Goal: Task Accomplishment & Management: Manage account settings

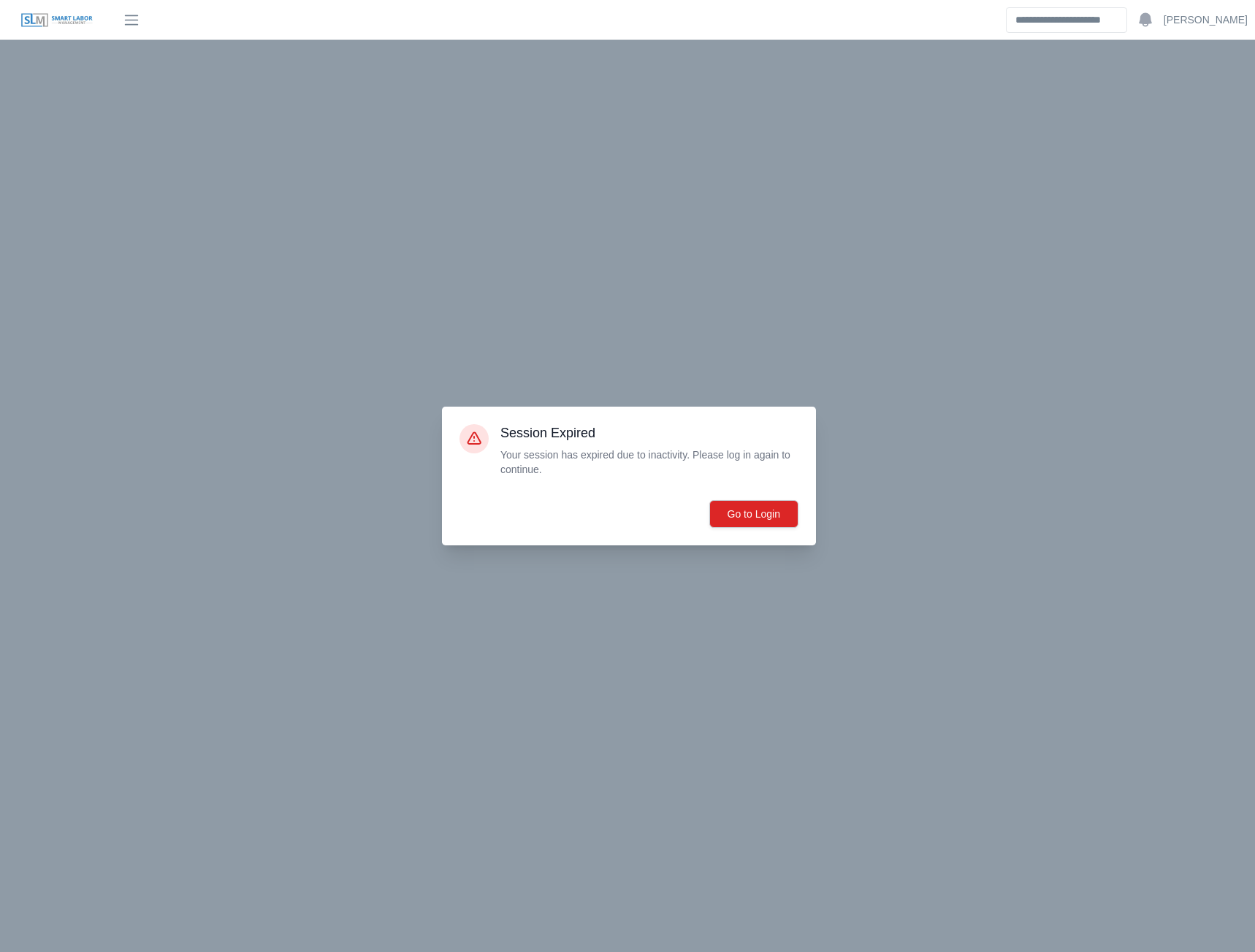
select select "******"
select select "****"
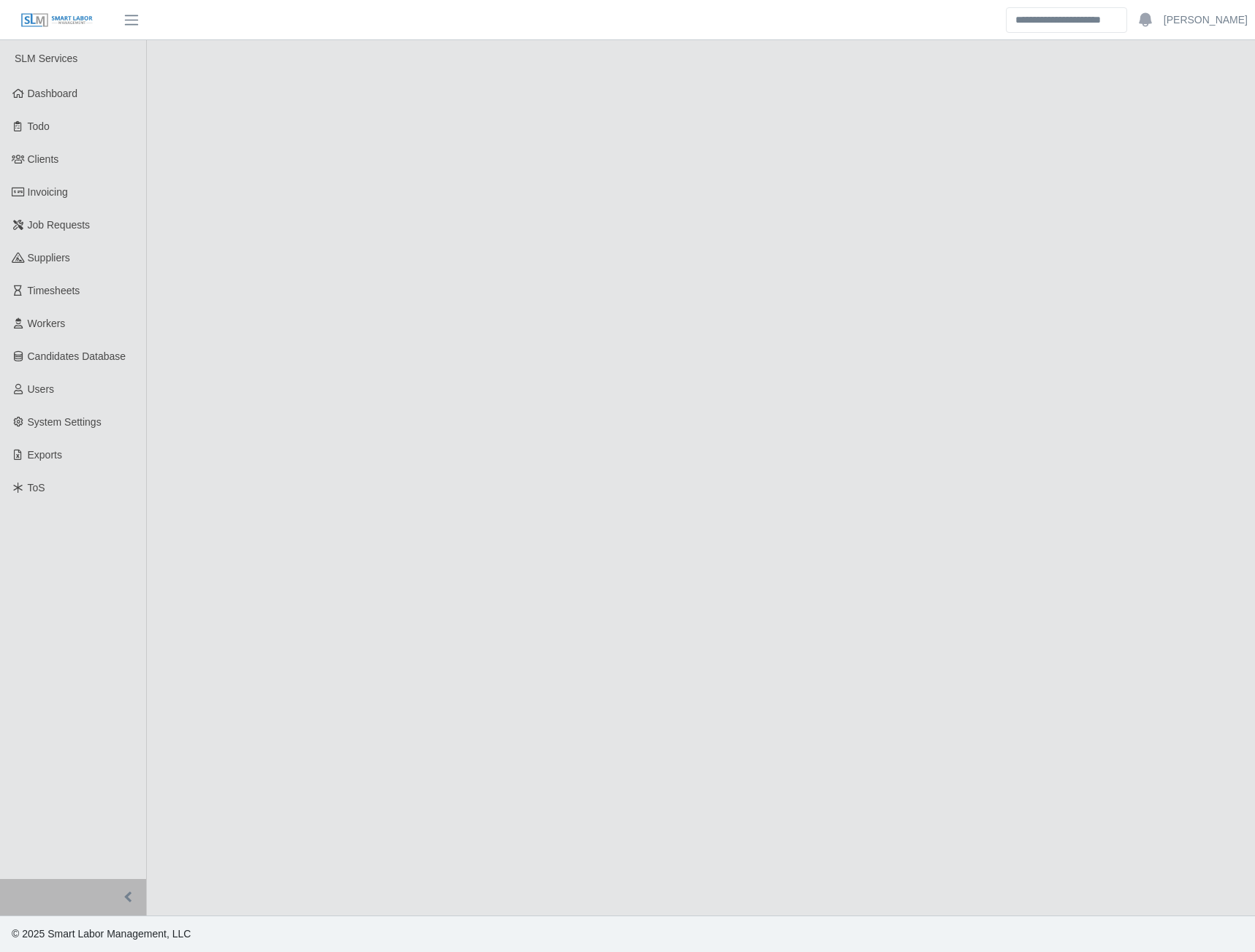
select select "****"
